Goal: Task Accomplishment & Management: Manage account settings

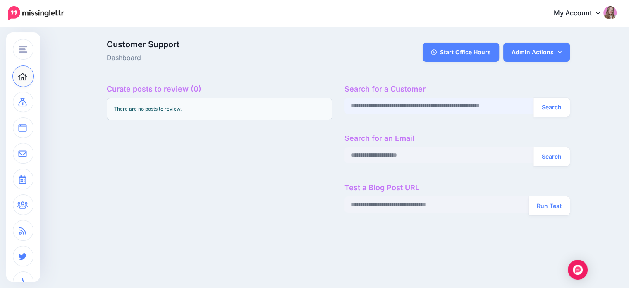
click at [384, 109] on input "text" at bounding box center [439, 106] width 189 height 16
paste input "**********"
type input "**********"
click at [534, 98] on button "Search" at bounding box center [552, 107] width 36 height 19
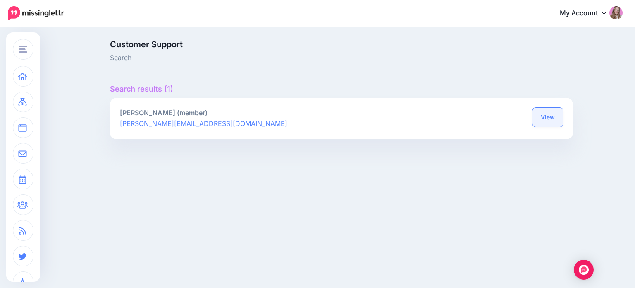
click at [549, 120] on link "View" at bounding box center [548, 117] width 31 height 19
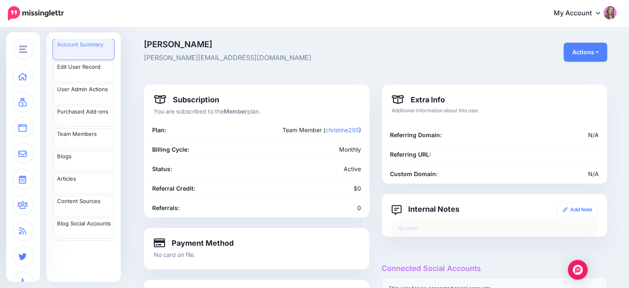
scroll to position [73, 0]
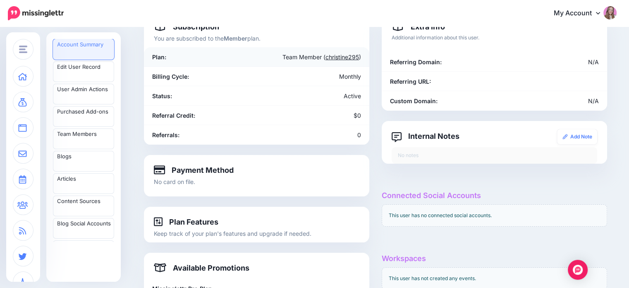
click at [344, 57] on link "christine295" at bounding box center [343, 56] width 34 height 7
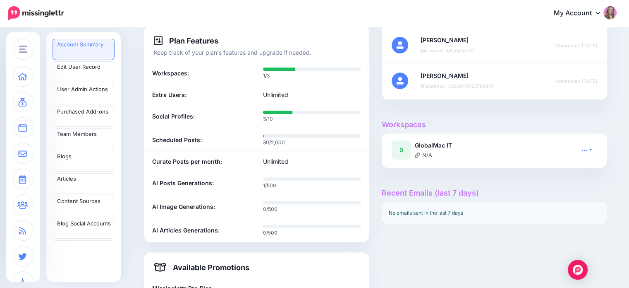
scroll to position [285, 0]
click at [587, 150] on icon at bounding box center [585, 149] width 6 height 6
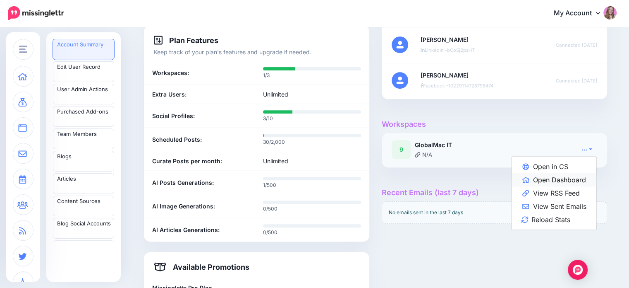
click at [566, 182] on link "Open Dashboard" at bounding box center [554, 179] width 85 height 13
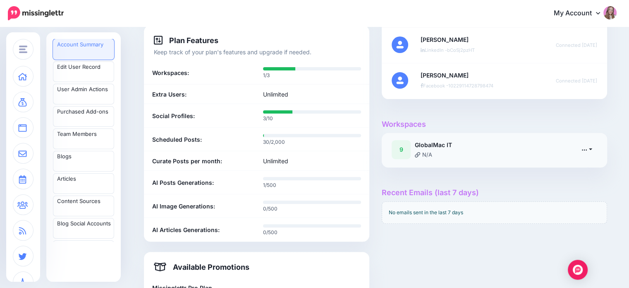
click at [592, 150] on link at bounding box center [587, 149] width 21 height 12
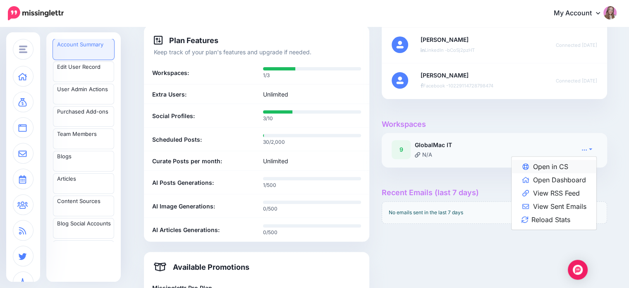
click at [576, 163] on link "Open in CS" at bounding box center [554, 166] width 85 height 13
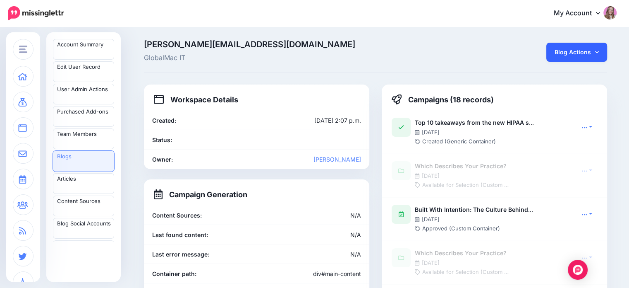
click at [572, 59] on link "Blog Actions" at bounding box center [576, 52] width 61 height 19
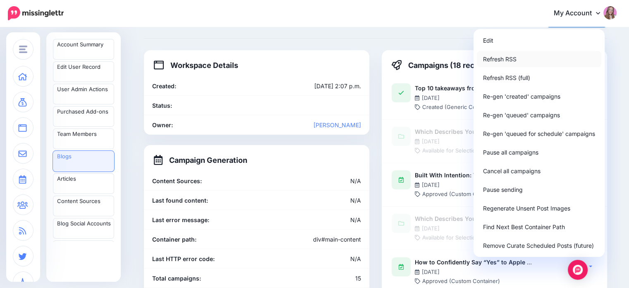
scroll to position [34, 0]
click at [505, 41] on link "Edit" at bounding box center [539, 40] width 125 height 16
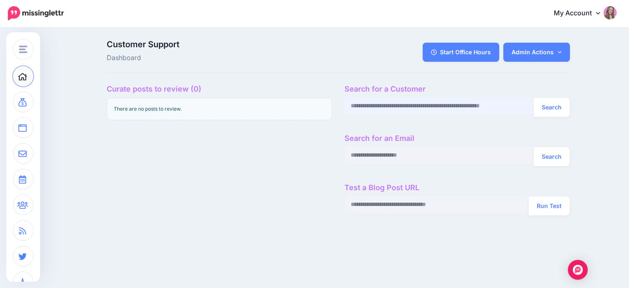
click at [466, 109] on input "text" at bounding box center [439, 106] width 189 height 16
paste input "**********"
type input "**********"
click at [534, 98] on button "Search" at bounding box center [552, 107] width 36 height 19
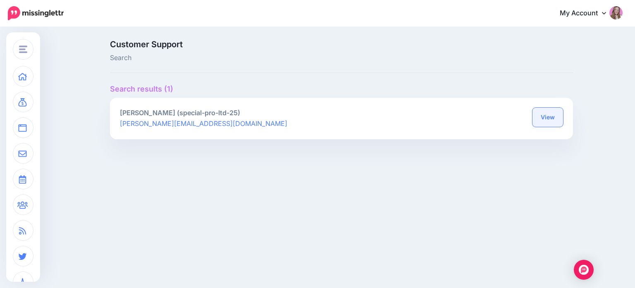
click at [559, 117] on link "View" at bounding box center [548, 117] width 31 height 19
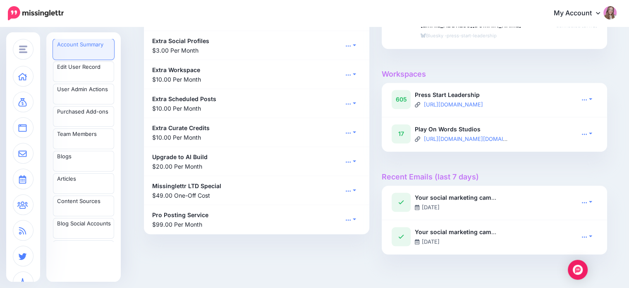
scroll to position [699, 0]
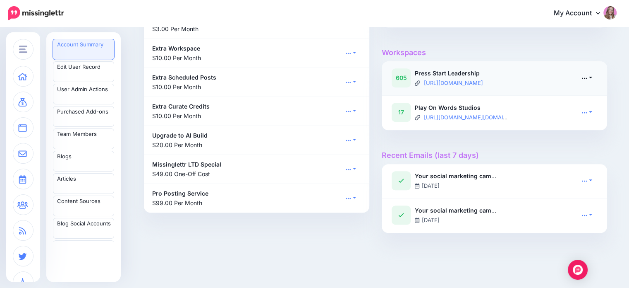
click at [591, 84] on link at bounding box center [587, 78] width 21 height 12
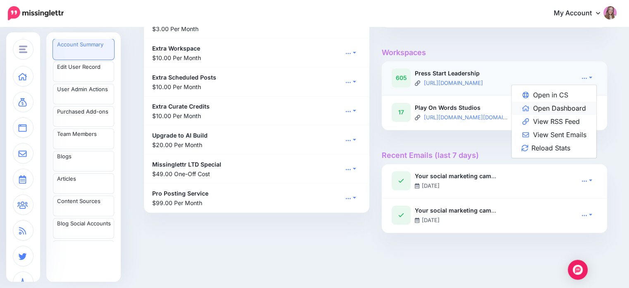
click at [586, 115] on link "Open Dashboard" at bounding box center [554, 107] width 85 height 13
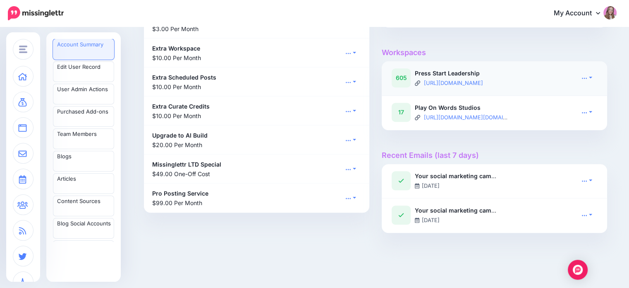
click at [602, 86] on div "Open in CS Open Dashboard View RSS Feed View Sent Emails Reload Stats" at bounding box center [576, 77] width 55 height 19
click at [593, 84] on link at bounding box center [587, 78] width 21 height 12
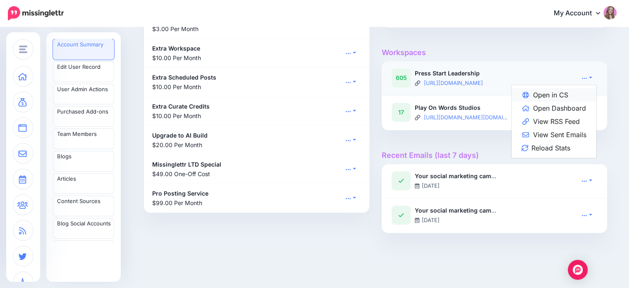
click at [577, 100] on link "Open in CS" at bounding box center [554, 94] width 85 height 13
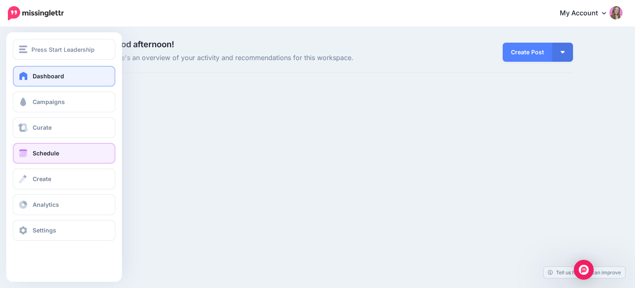
click at [43, 156] on span "Schedule" at bounding box center [46, 152] width 26 height 7
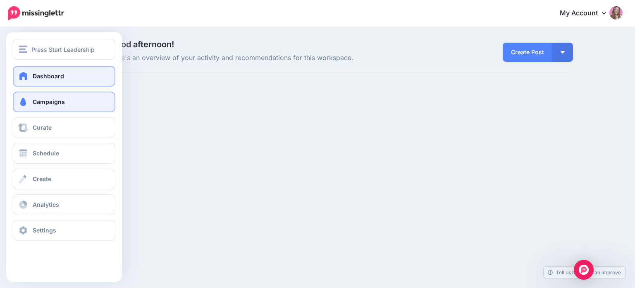
click at [40, 108] on link "Campaigns" at bounding box center [64, 101] width 103 height 21
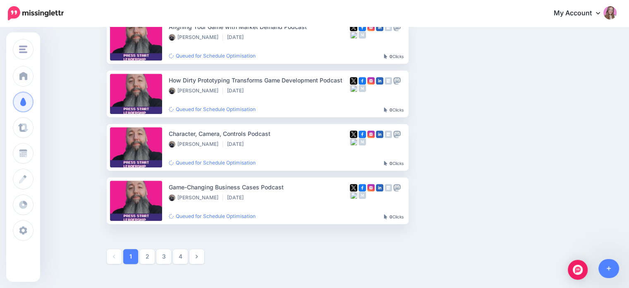
scroll to position [472, 0]
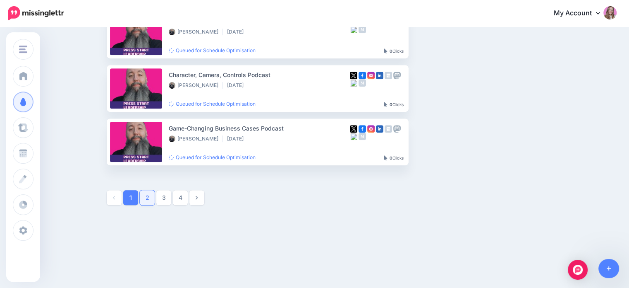
click at [145, 202] on link "2" at bounding box center [147, 197] width 15 height 15
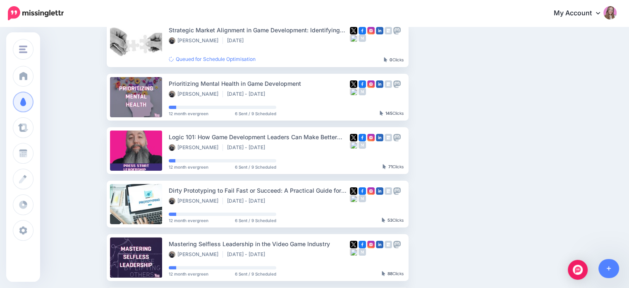
scroll to position [0, 0]
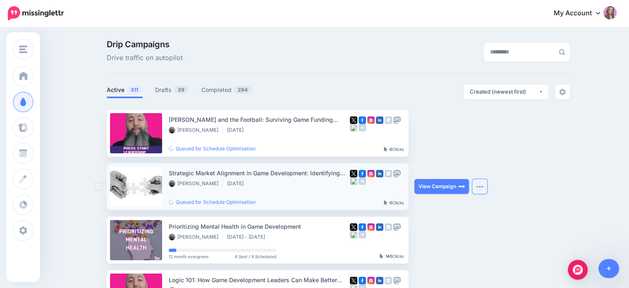
click at [483, 186] on img "button" at bounding box center [480, 186] width 7 height 2
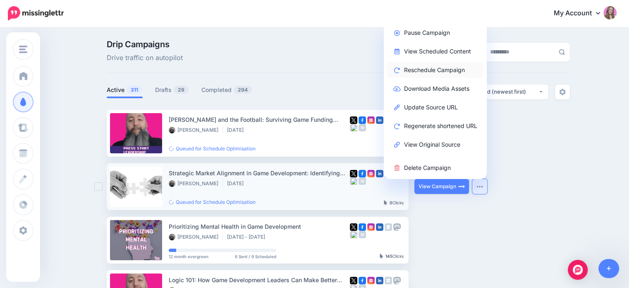
click at [437, 68] on link "Reschedule Campaign" at bounding box center [435, 70] width 96 height 16
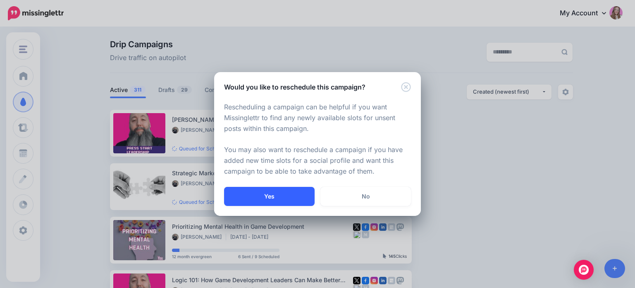
click at [266, 195] on button "Yes" at bounding box center [269, 196] width 91 height 19
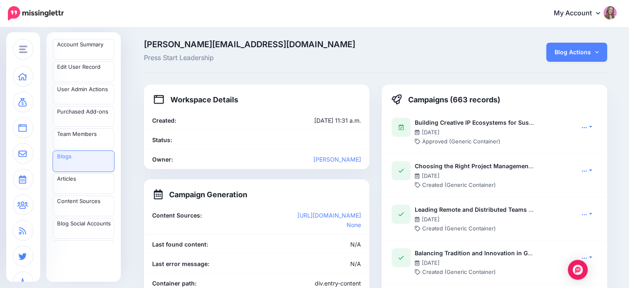
click at [181, 43] on span "christopher@pressstartleadership.com" at bounding box center [296, 44] width 305 height 8
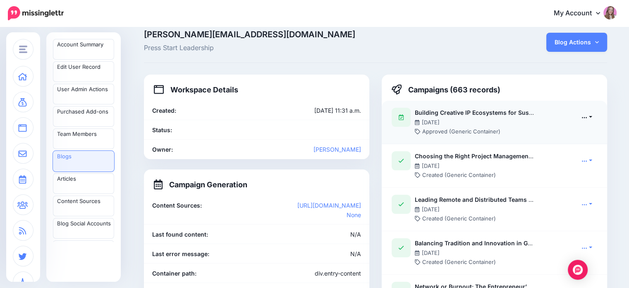
click at [587, 117] on icon at bounding box center [584, 117] width 5 height 1
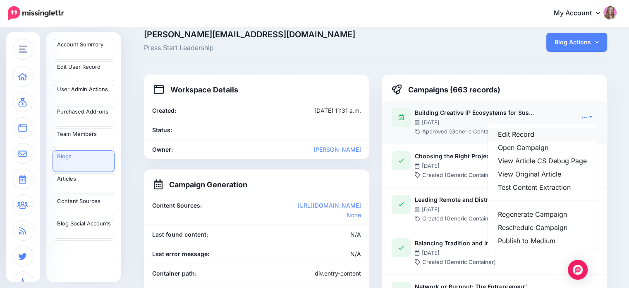
click at [556, 133] on link "Edit Record" at bounding box center [542, 133] width 109 height 13
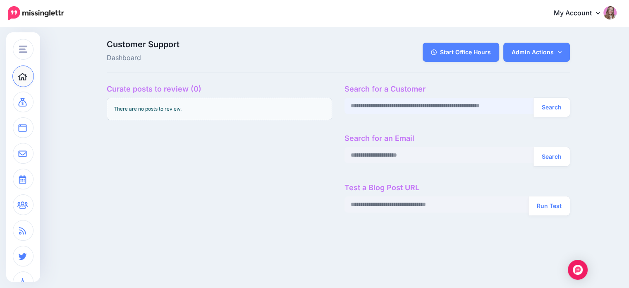
click at [379, 106] on input "text" at bounding box center [439, 106] width 189 height 16
paste input "**********"
type input "**********"
click at [534, 98] on button "Search" at bounding box center [552, 107] width 36 height 19
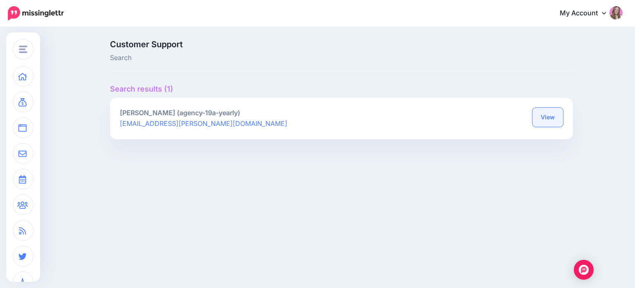
click at [546, 113] on link "View" at bounding box center [548, 117] width 31 height 19
click at [548, 113] on link "View" at bounding box center [548, 117] width 31 height 19
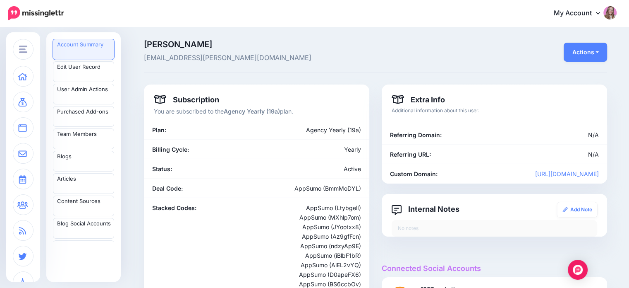
scroll to position [12, 0]
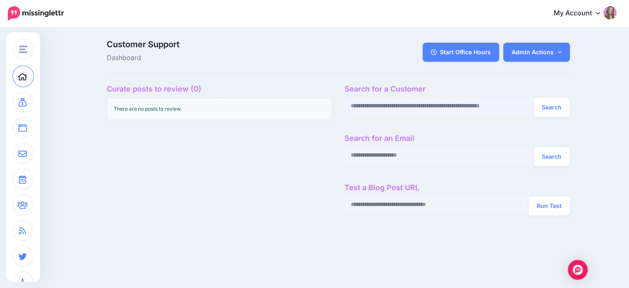
click at [411, 109] on input "text" at bounding box center [439, 106] width 189 height 16
paste input "**********"
type input "**********"
click at [534, 98] on button "Search" at bounding box center [552, 107] width 36 height 19
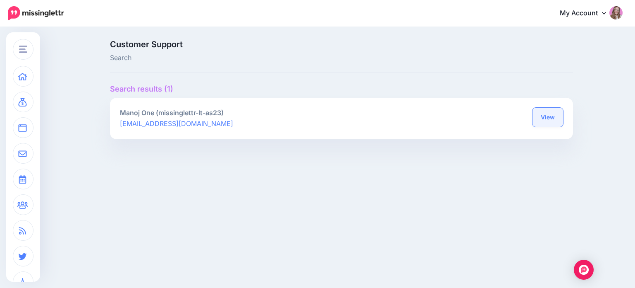
click at [545, 117] on link "View" at bounding box center [548, 117] width 31 height 19
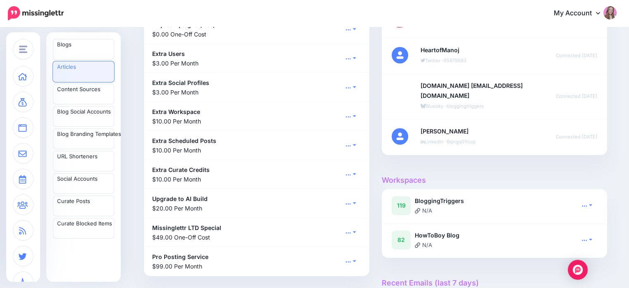
scroll to position [112, 0]
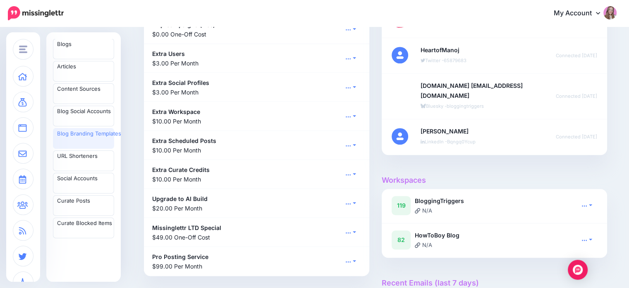
click at [86, 137] on link "Blog Branding Templates" at bounding box center [83, 138] width 61 height 21
click at [587, 238] on icon at bounding box center [585, 240] width 6 height 6
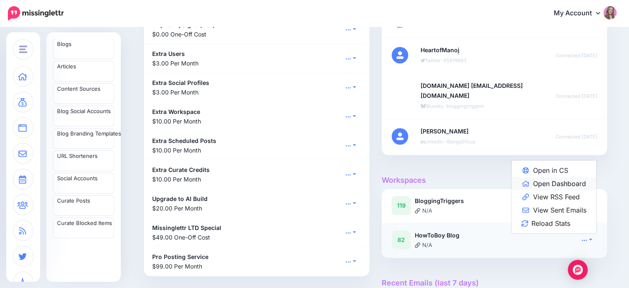
click at [566, 182] on link "Open Dashboard" at bounding box center [554, 183] width 85 height 13
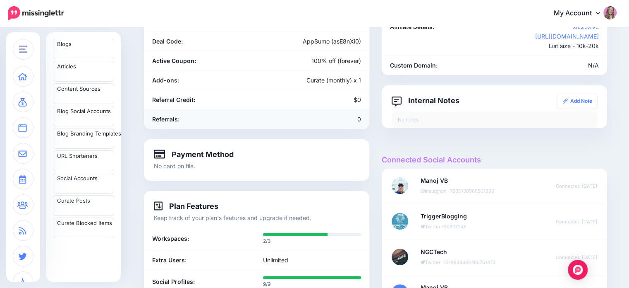
scroll to position [0, 0]
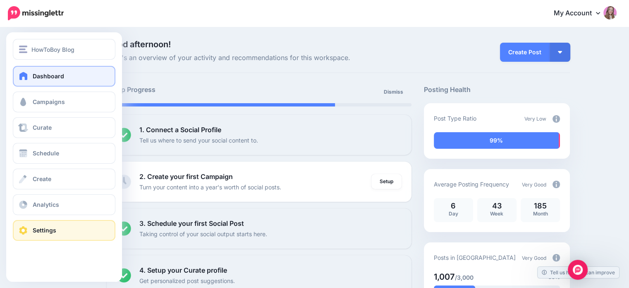
click at [28, 236] on link "Settings" at bounding box center [64, 230] width 103 height 21
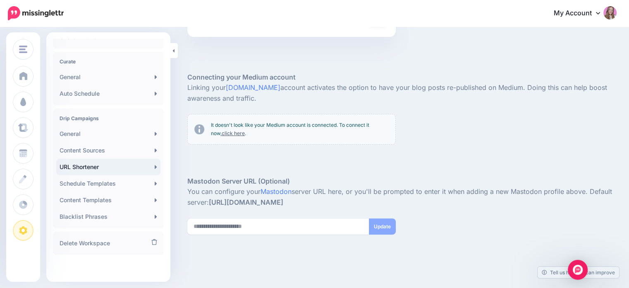
scroll to position [96, 0]
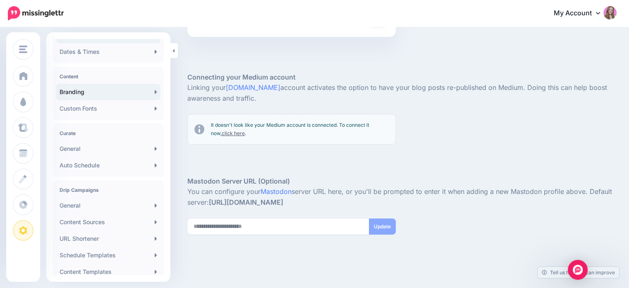
click at [93, 96] on link "Branding" at bounding box center [108, 92] width 104 height 17
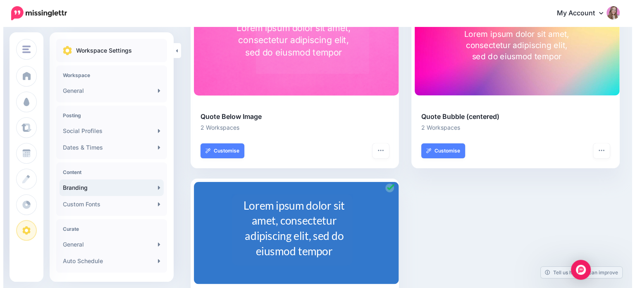
scroll to position [97, 0]
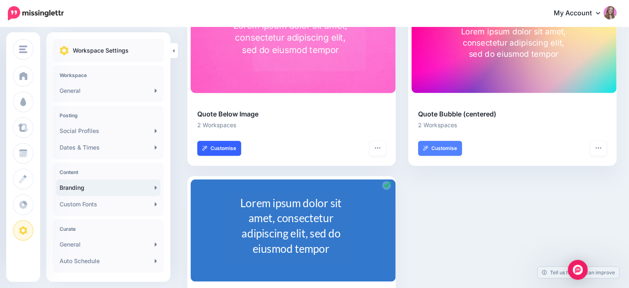
click at [229, 144] on link "Customise" at bounding box center [219, 148] width 44 height 15
type input "**"
type input "***"
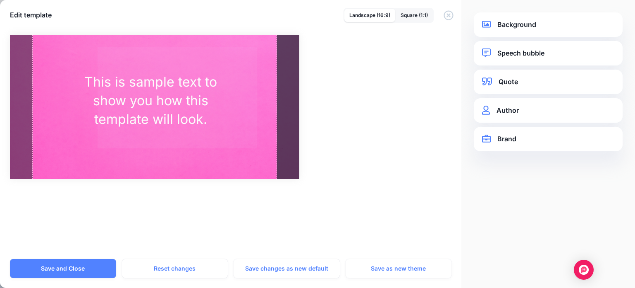
click at [536, 26] on link "Background" at bounding box center [548, 24] width 132 height 11
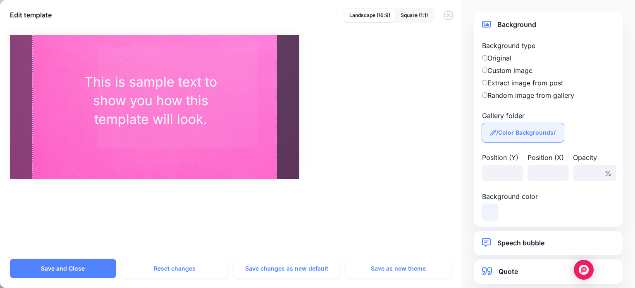
click at [515, 134] on span "/Color Backgrounds/" at bounding box center [526, 132] width 60 height 6
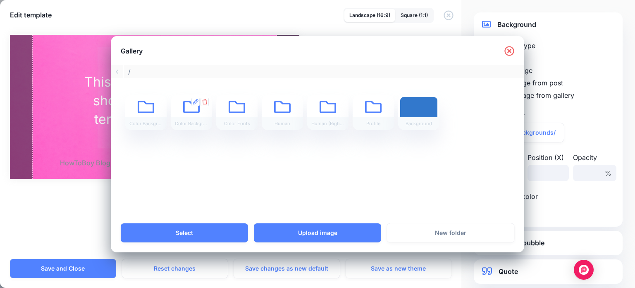
click at [191, 115] on icon at bounding box center [191, 113] width 17 height 17
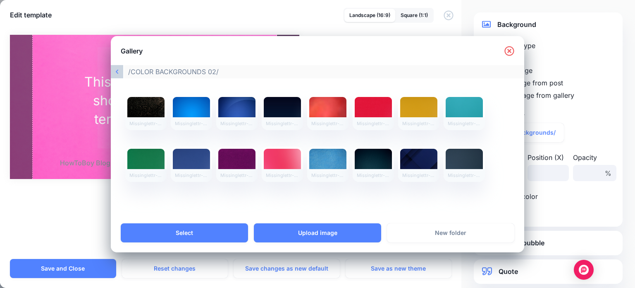
click at [116, 71] on icon at bounding box center [117, 71] width 2 height 4
click at [119, 72] on link at bounding box center [117, 71] width 13 height 13
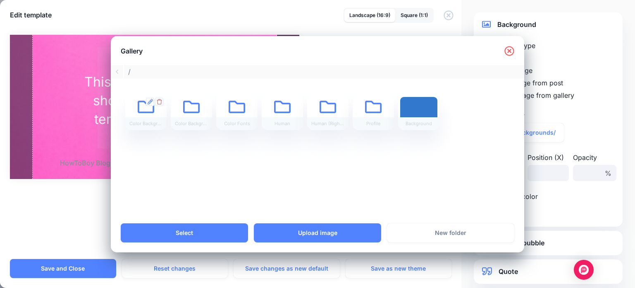
click at [142, 113] on icon at bounding box center [146, 113] width 17 height 17
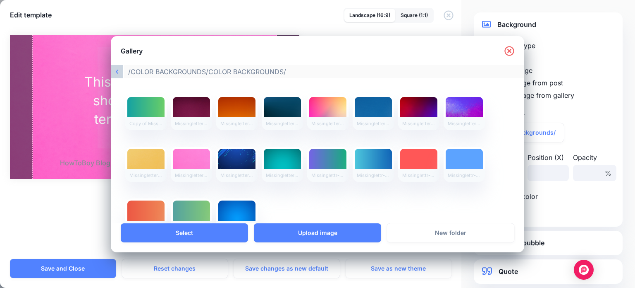
click at [117, 72] on icon at bounding box center [117, 71] width 2 height 7
click at [118, 72] on icon at bounding box center [117, 71] width 2 height 4
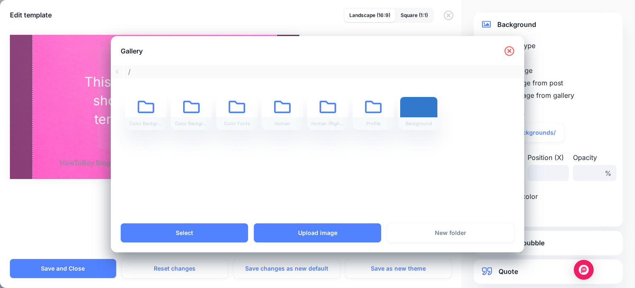
click at [515, 49] on div "Gallery" at bounding box center [318, 50] width 414 height 29
click at [508, 51] on icon at bounding box center [510, 51] width 10 height 10
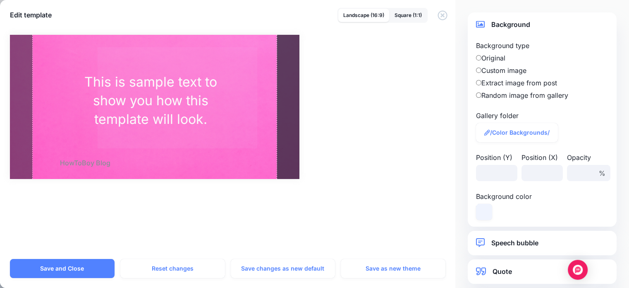
scroll to position [185, 0]
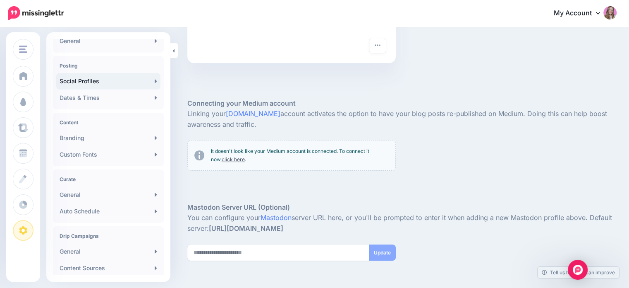
scroll to position [51, 0]
click at [94, 139] on link "Branding" at bounding box center [108, 136] width 104 height 17
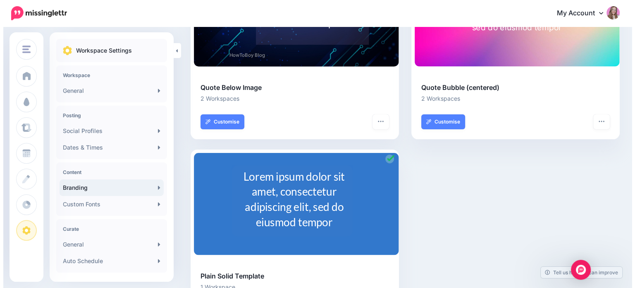
scroll to position [124, 0]
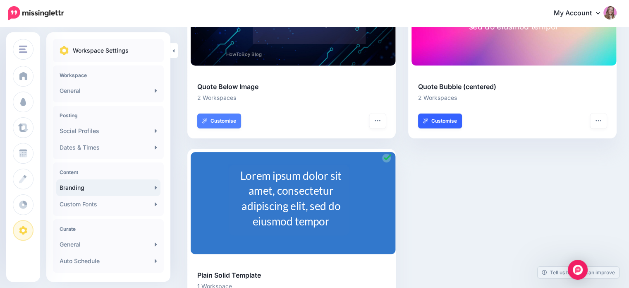
click at [441, 124] on link "Customise" at bounding box center [440, 120] width 44 height 15
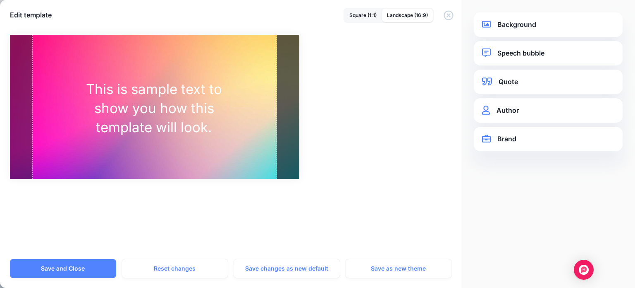
click at [528, 29] on link "Background" at bounding box center [548, 24] width 132 height 11
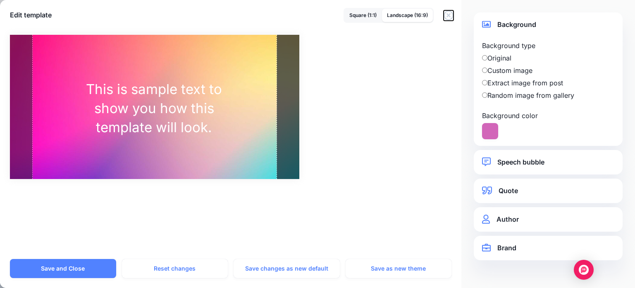
click at [448, 13] on icon "button" at bounding box center [449, 15] width 10 height 10
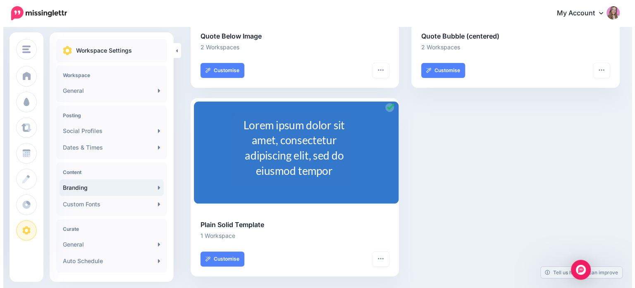
scroll to position [175, 0]
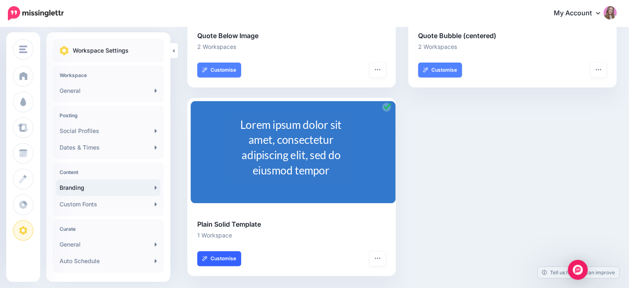
click at [224, 258] on link "Customise" at bounding box center [219, 258] width 44 height 15
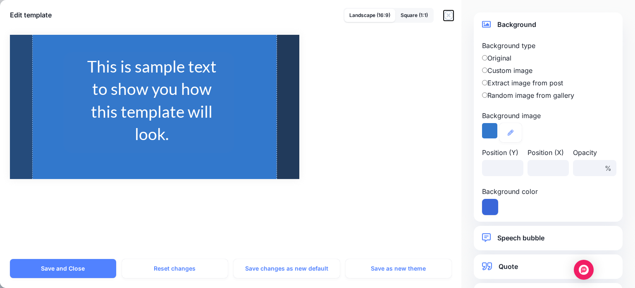
click at [448, 14] on icon "button" at bounding box center [449, 15] width 10 height 10
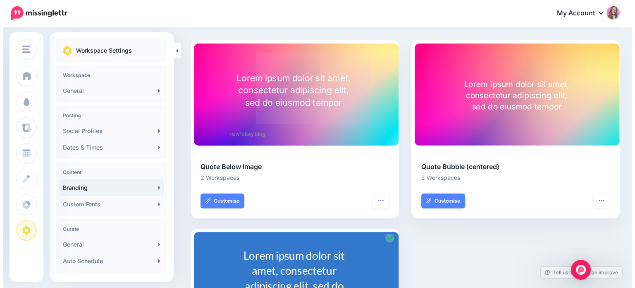
scroll to position [46, 0]
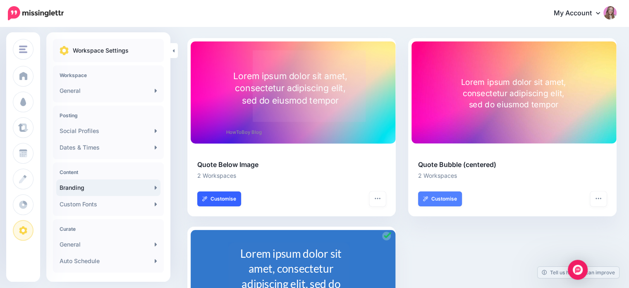
click at [220, 197] on link "Customise" at bounding box center [219, 198] width 44 height 15
type input "**"
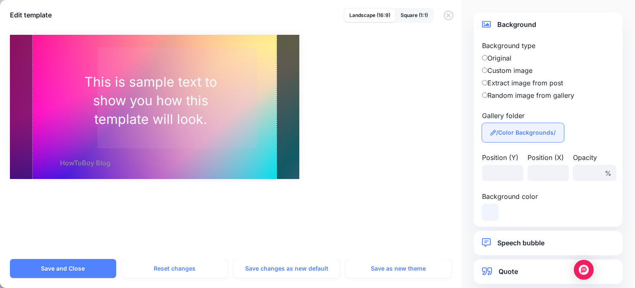
click at [513, 139] on link "/Color Backgrounds/" at bounding box center [523, 132] width 82 height 19
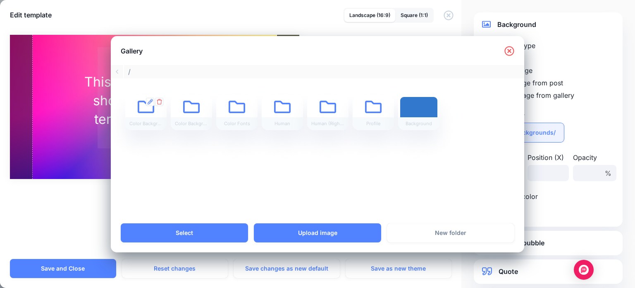
click at [145, 121] on div "Color Backgrounds" at bounding box center [145, 123] width 41 height 13
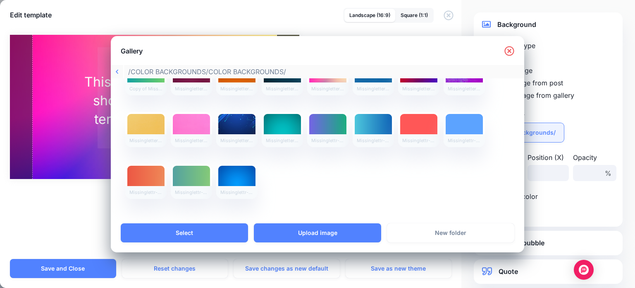
scroll to position [0, 0]
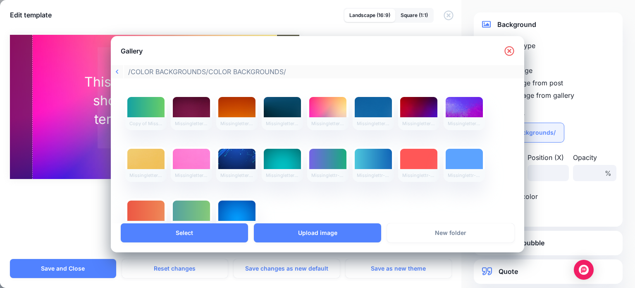
click at [510, 51] on icon at bounding box center [510, 51] width 10 height 10
